Goal: Transaction & Acquisition: Purchase product/service

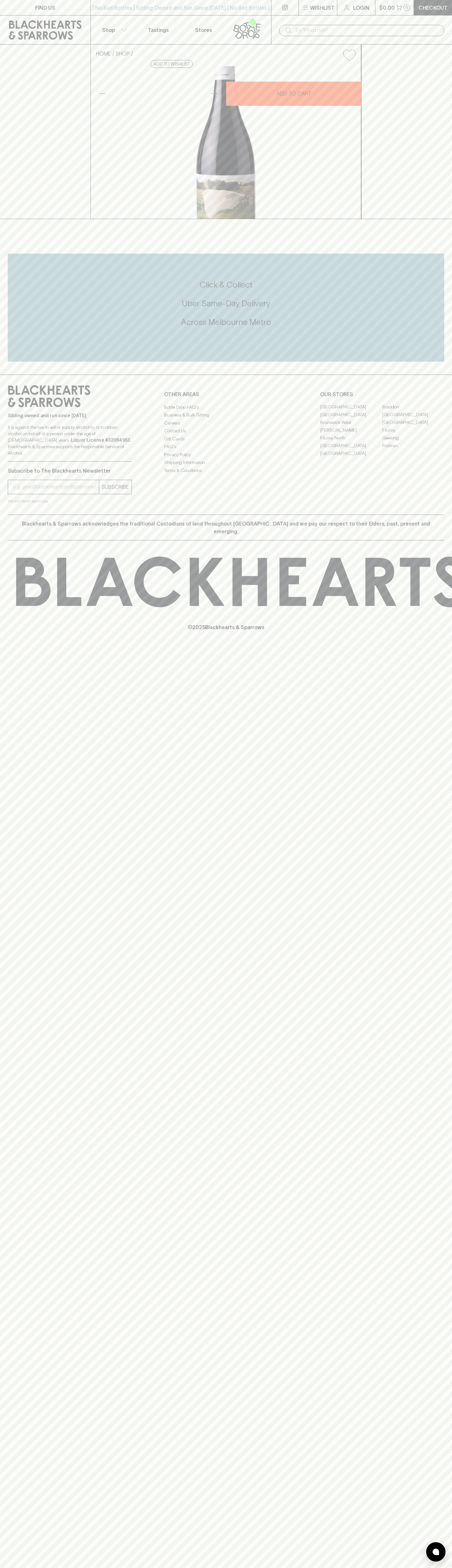
click at [379, 29] on input "text" at bounding box center [366, 30] width 144 height 10
click at [431, 58] on div "HOME SHOP Four Winds Vineyard Shiraz 2022 $38.00 Add to wishlist 10% discount w…" at bounding box center [226, 131] width 452 height 175
click at [313, 1567] on html "FIND US | No Bad Bottles | Sibling Owned and Run Since [DATE] | No Bad Bottles …" at bounding box center [226, 784] width 452 height 1568
click at [5, 862] on div "FIND US | No Bad Bottles | Sibling Owned and Run Since [DATE] | No Bad Bottles …" at bounding box center [226, 784] width 452 height 1568
